Goal: Transaction & Acquisition: Book appointment/travel/reservation

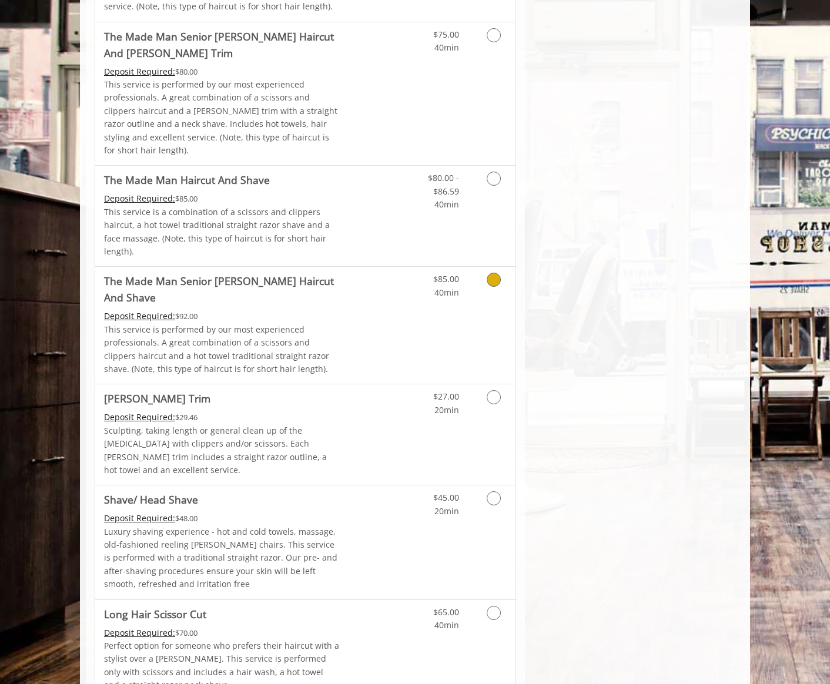
scroll to position [1151, 0]
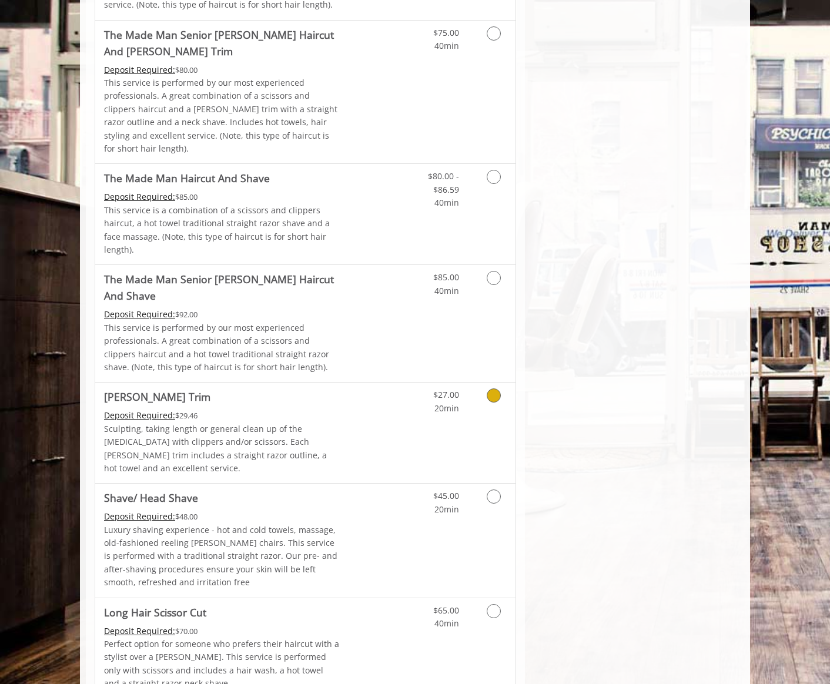
click at [497, 389] on icon "Grooming services" at bounding box center [494, 396] width 14 height 14
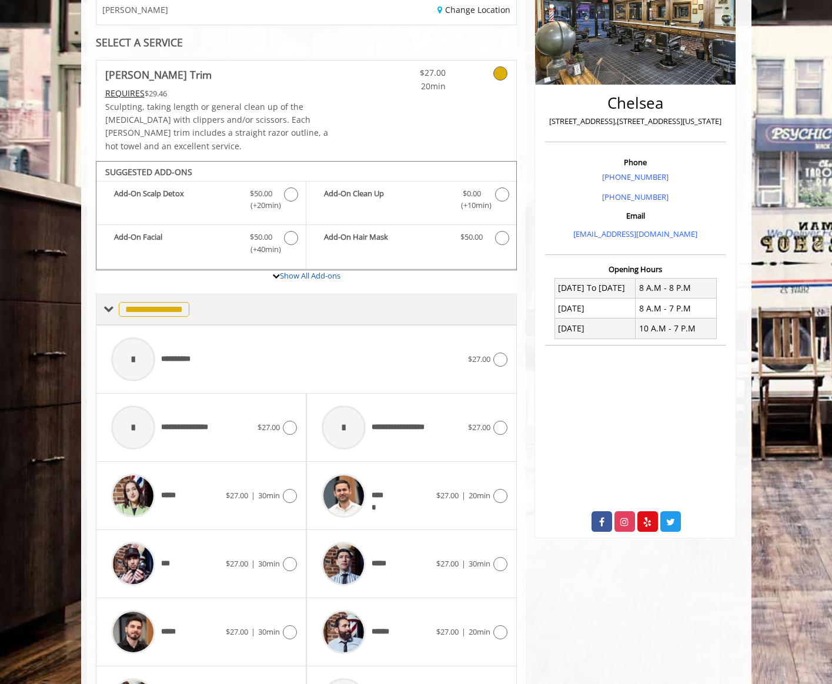
scroll to position [193, 0]
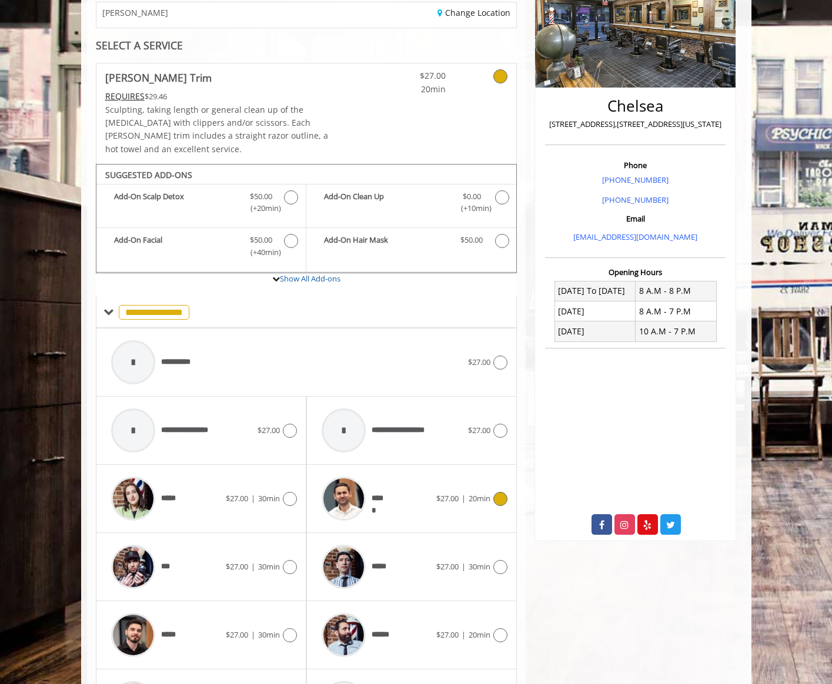
click at [495, 492] on icon at bounding box center [500, 499] width 14 height 14
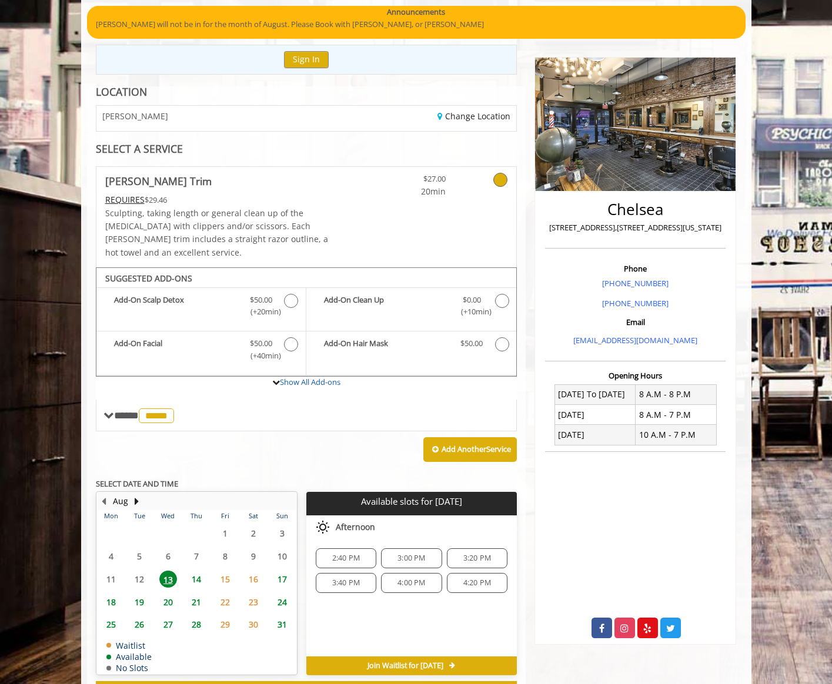
scroll to position [126, 0]
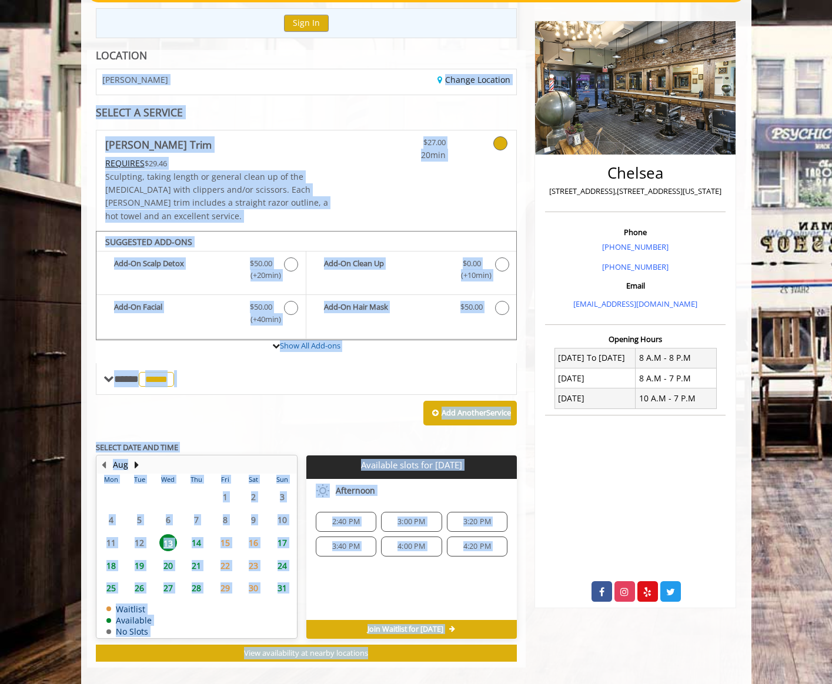
drag, startPoint x: 643, startPoint y: 9, endPoint x: 520, endPoint y: 55, distance: 131.7
click at [520, 55] on div "**********" at bounding box center [416, 325] width 670 height 722
click at [302, 406] on div "Add Another Service" at bounding box center [307, 413] width 422 height 36
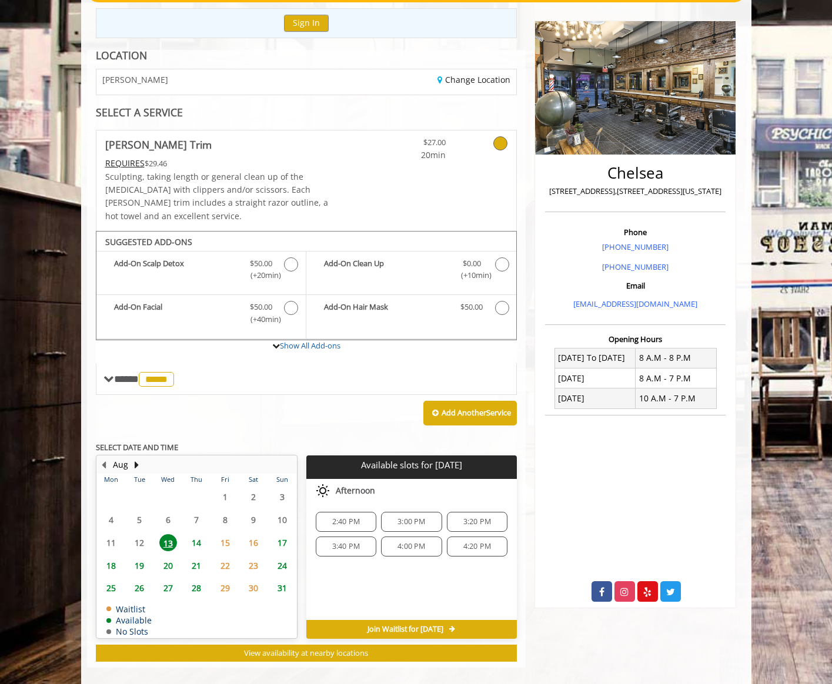
click at [409, 542] on span "4:00 PM" at bounding box center [411, 546] width 28 height 9
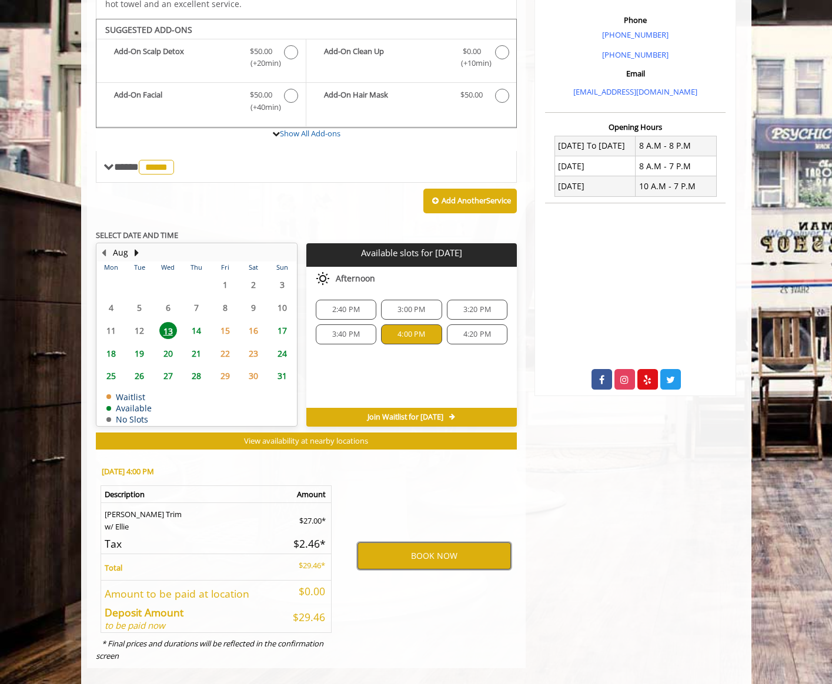
click at [439, 543] on button "BOOK NOW" at bounding box center [433, 556] width 153 height 27
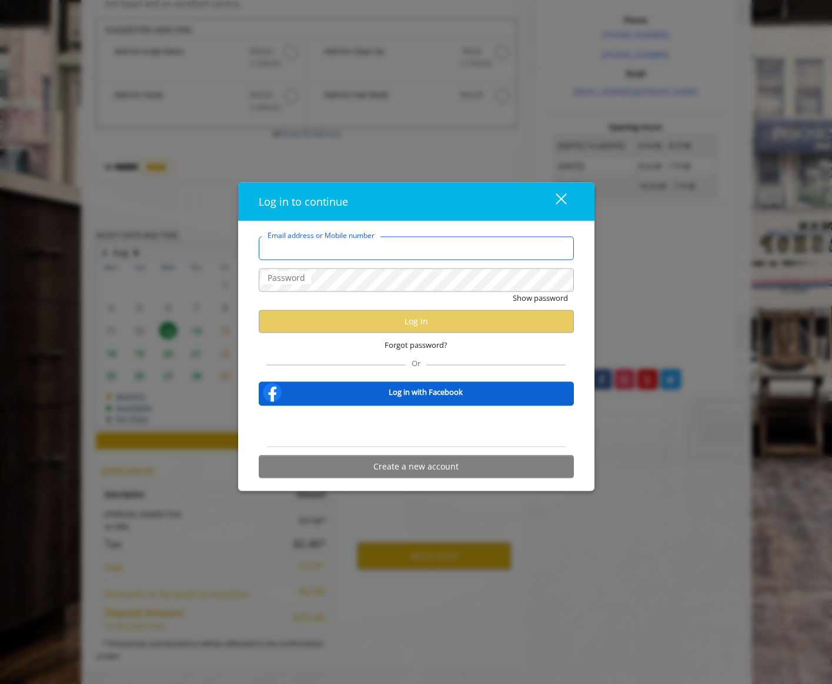
type input "**********"
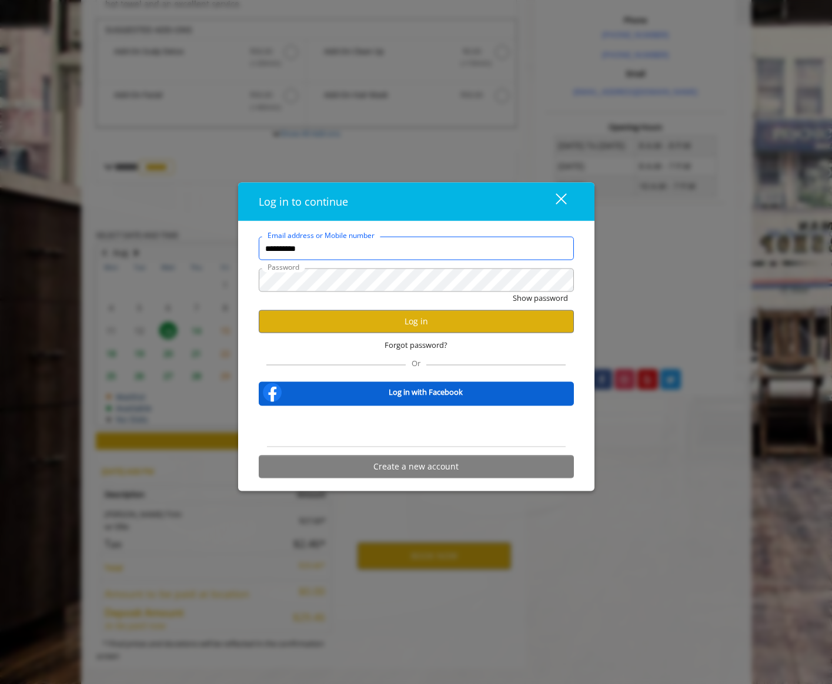
scroll to position [0, 0]
click at [397, 322] on button "Log in" at bounding box center [416, 321] width 315 height 23
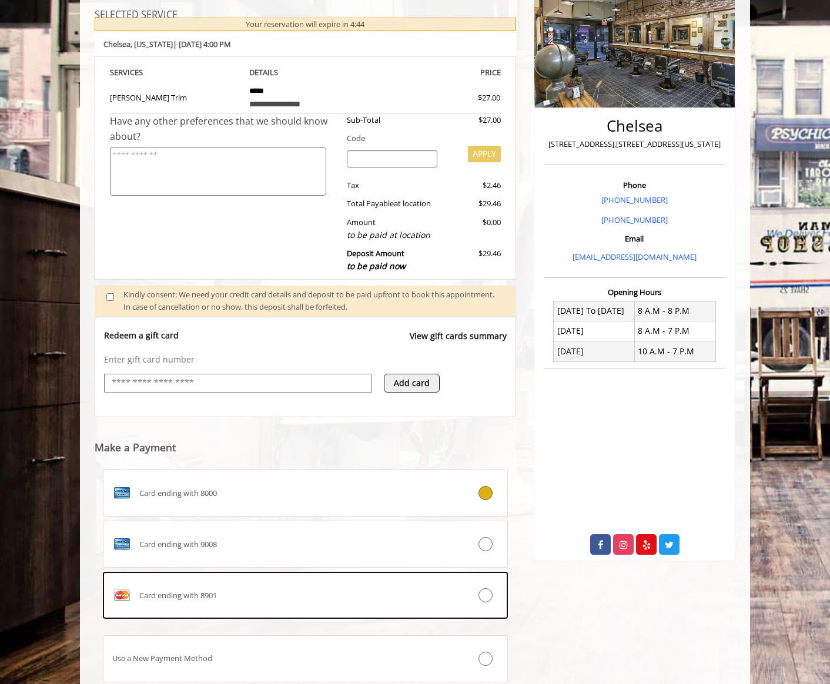
scroll to position [173, 0]
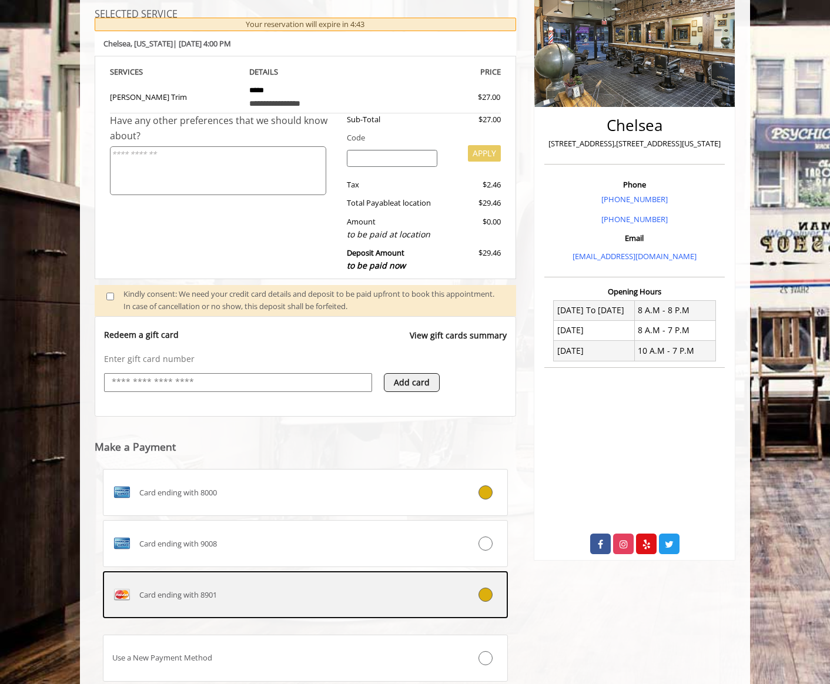
click at [354, 599] on div "Card ending with 8901" at bounding box center [271, 595] width 336 height 19
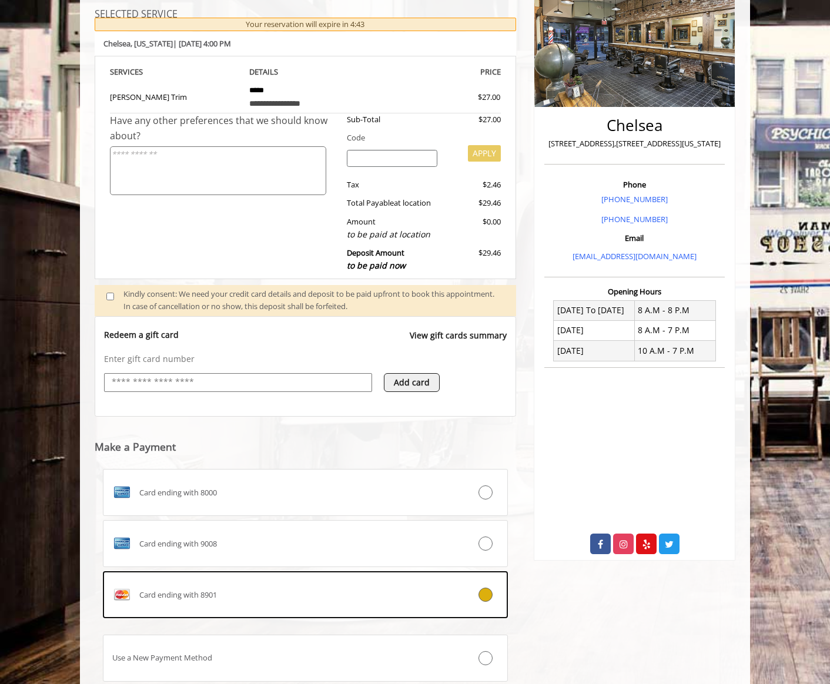
scroll to position [230, 0]
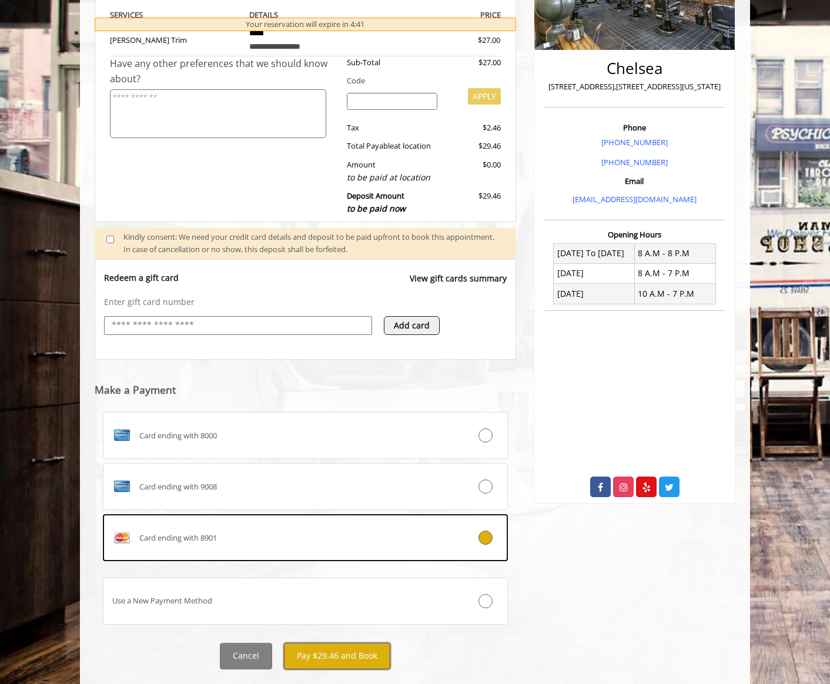
click at [321, 655] on button "Pay $29.46 and Book" at bounding box center [337, 656] width 106 height 26
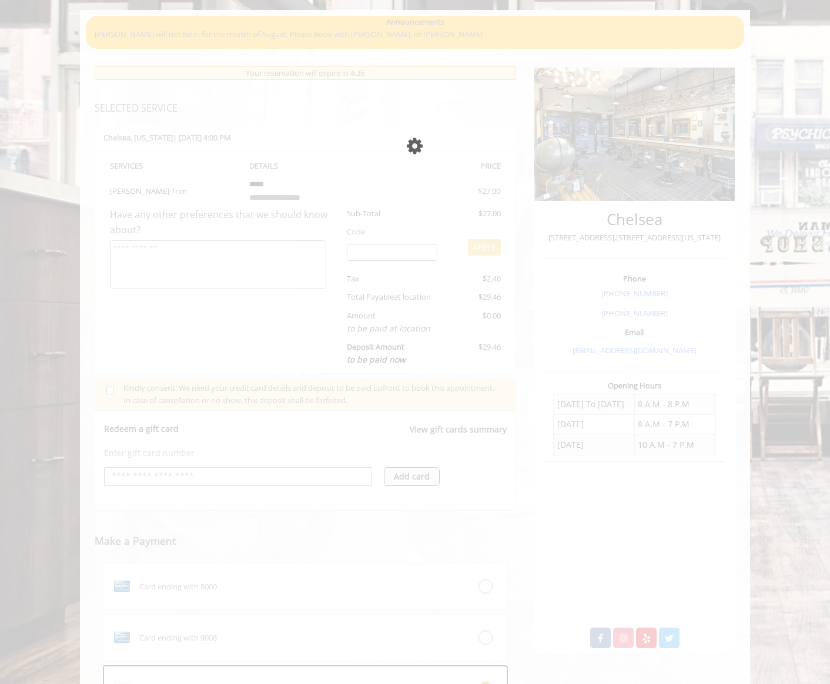
scroll to position [162, 0]
